Goal: Information Seeking & Learning: Learn about a topic

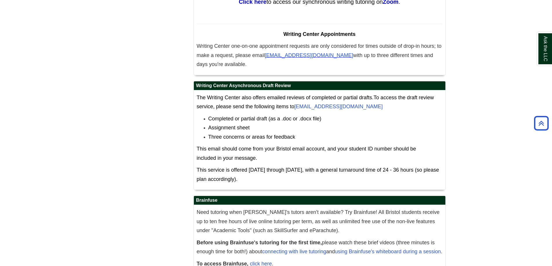
scroll to position [3635, 0]
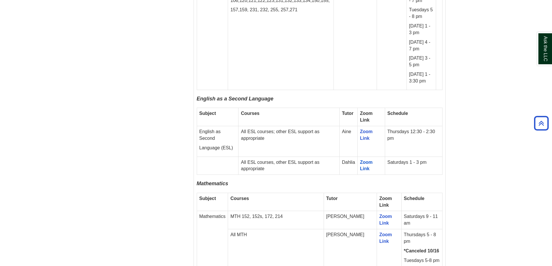
scroll to position [898, 0]
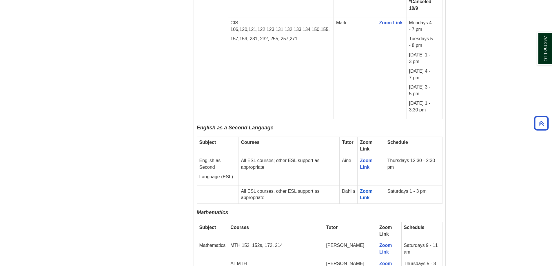
click at [295, 89] on td "CIS 106,120,121,122,123,131,132,133,134,150,155, 157,159, 231, 232, 255, 257,271" at bounding box center [281, 68] width 106 height 102
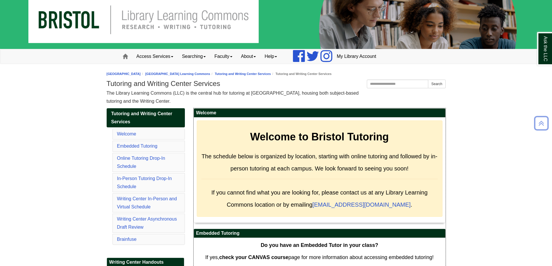
scroll to position [0, 0]
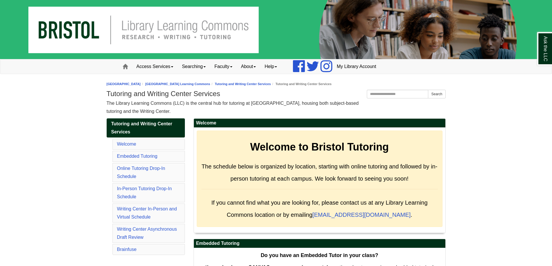
click at [250, 109] on div "The Library Learning Commons (LLC) is the central hub for tutoring at [GEOGRAPH…" at bounding box center [276, 107] width 339 height 16
